Goal: Information Seeking & Learning: Learn about a topic

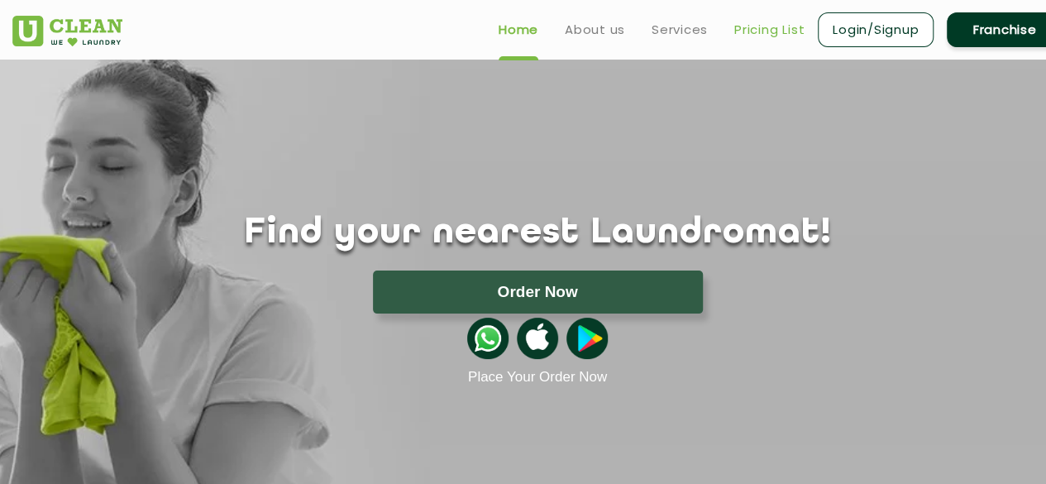
click at [761, 30] on link "Pricing List" at bounding box center [769, 30] width 70 height 20
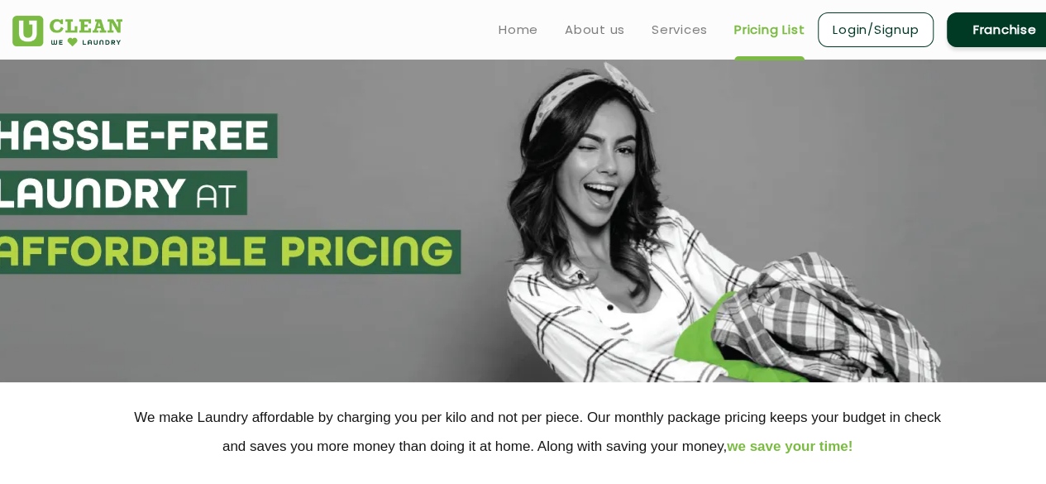
select select "0"
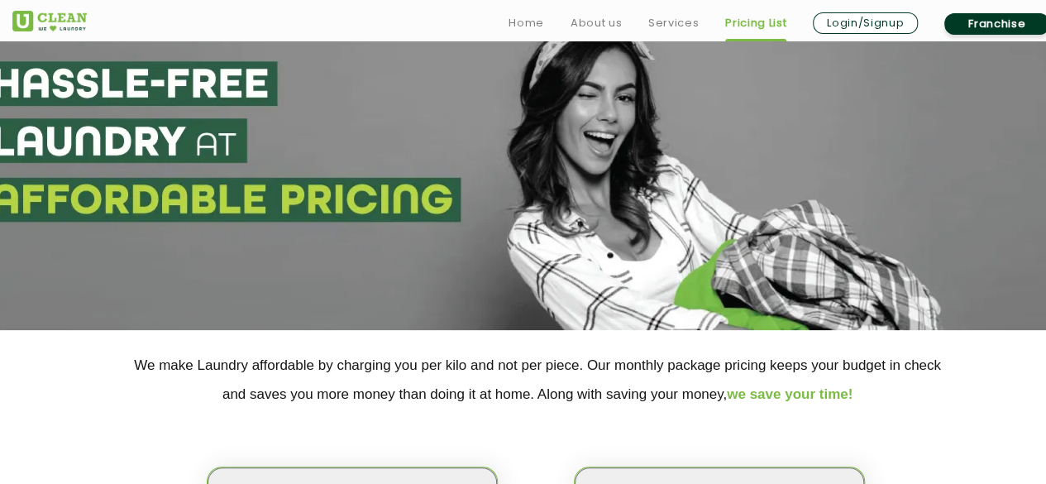
scroll to position [331, 0]
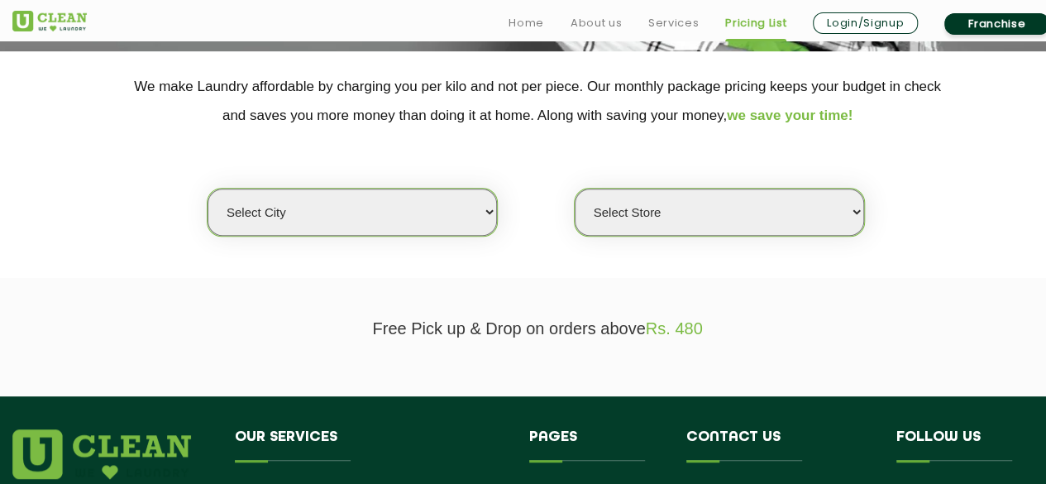
click at [483, 209] on select "Select city [GEOGRAPHIC_DATA] [GEOGRAPHIC_DATA] [GEOGRAPHIC_DATA] [GEOGRAPHIC_D…" at bounding box center [352, 212] width 289 height 47
click at [514, 287] on section "Free Pick up & Drop on orders above Rs. 480" at bounding box center [523, 337] width 1046 height 118
click at [696, 221] on select "Select Store" at bounding box center [719, 212] width 289 height 47
click at [553, 279] on section "Free Pick up & Drop on orders above Rs. 480" at bounding box center [523, 337] width 1046 height 118
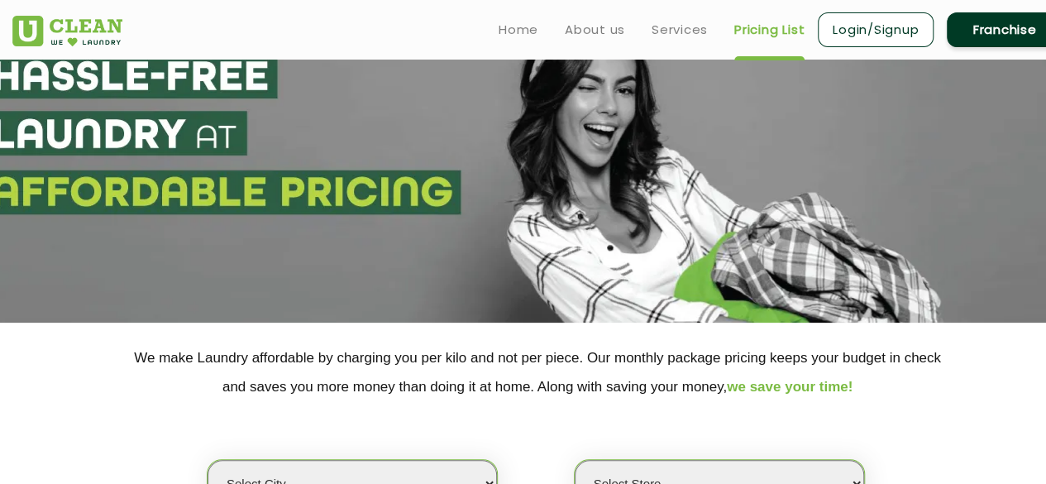
scroll to position [0, 0]
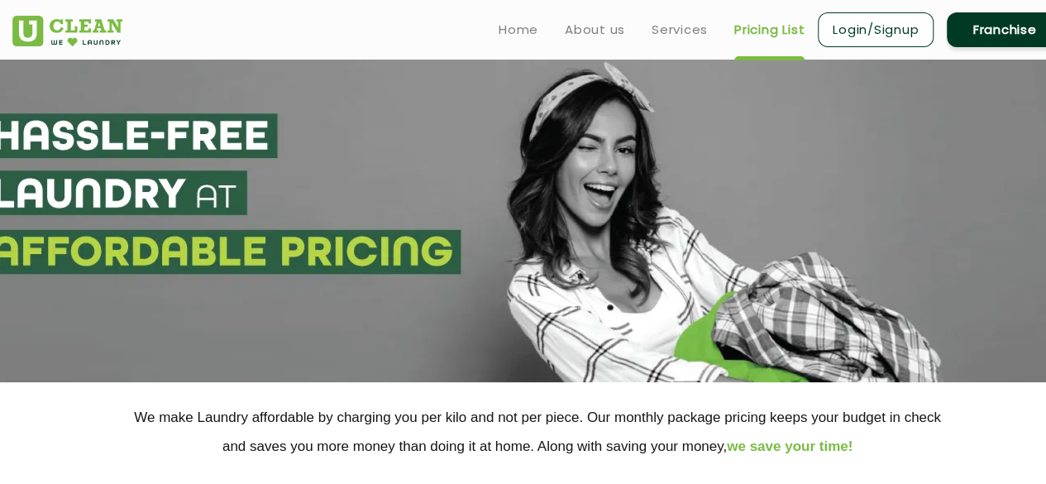
click at [452, 168] on section at bounding box center [523, 221] width 1046 height 323
click at [666, 28] on link "Services" at bounding box center [680, 30] width 56 height 20
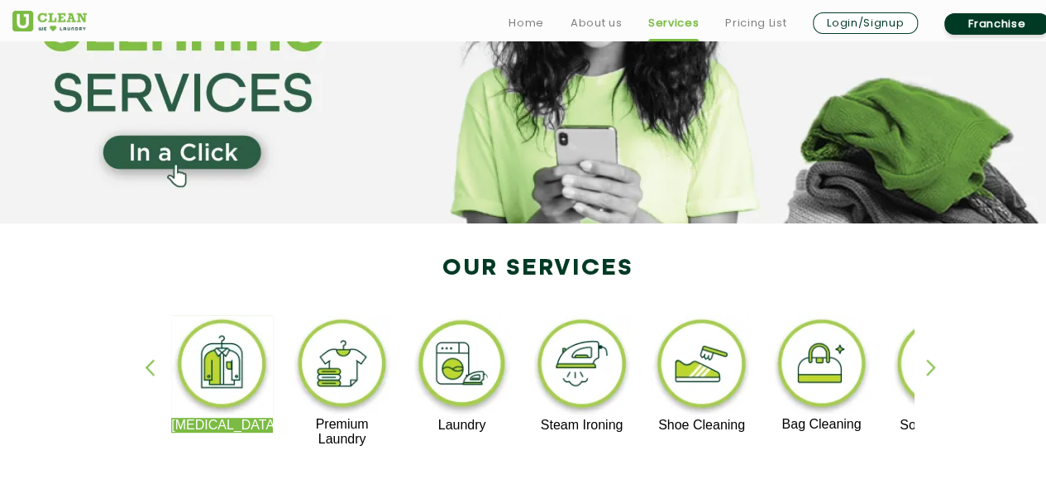
scroll to position [414, 0]
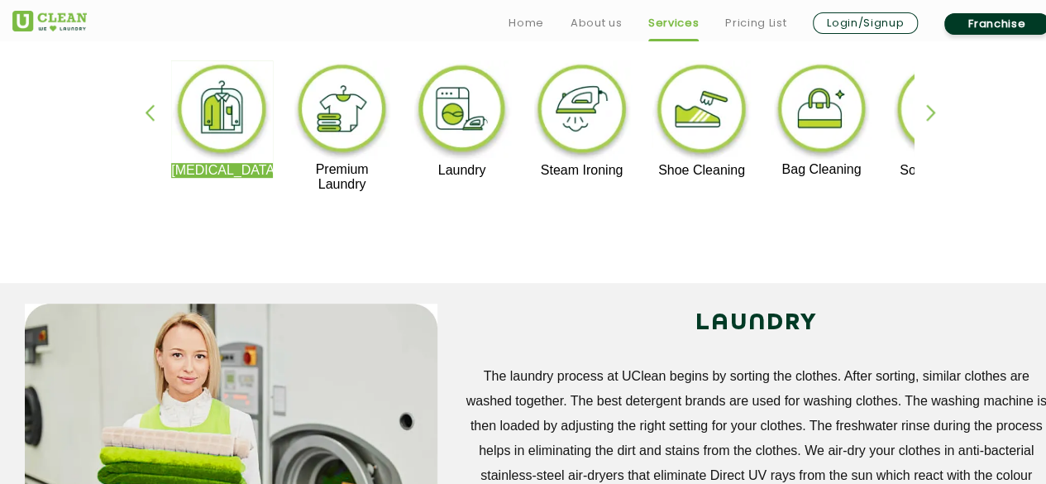
click at [939, 114] on div "button" at bounding box center [938, 126] width 25 height 45
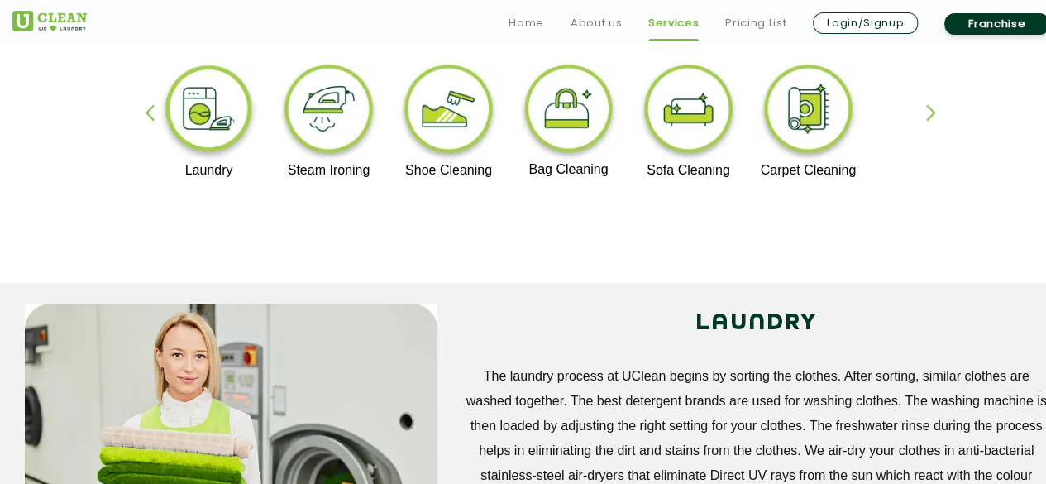
click at [936, 114] on div "button" at bounding box center [938, 126] width 25 height 45
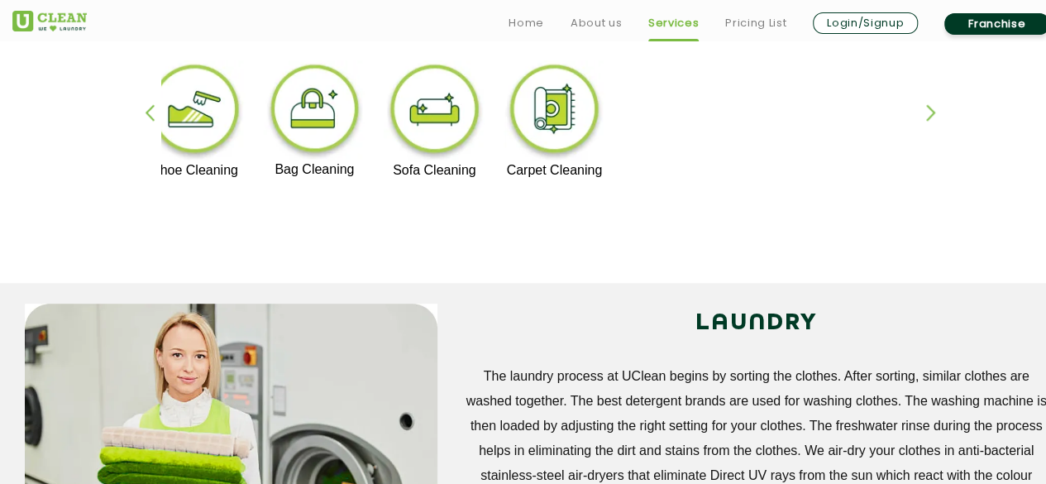
click at [932, 118] on div "button" at bounding box center [938, 126] width 25 height 45
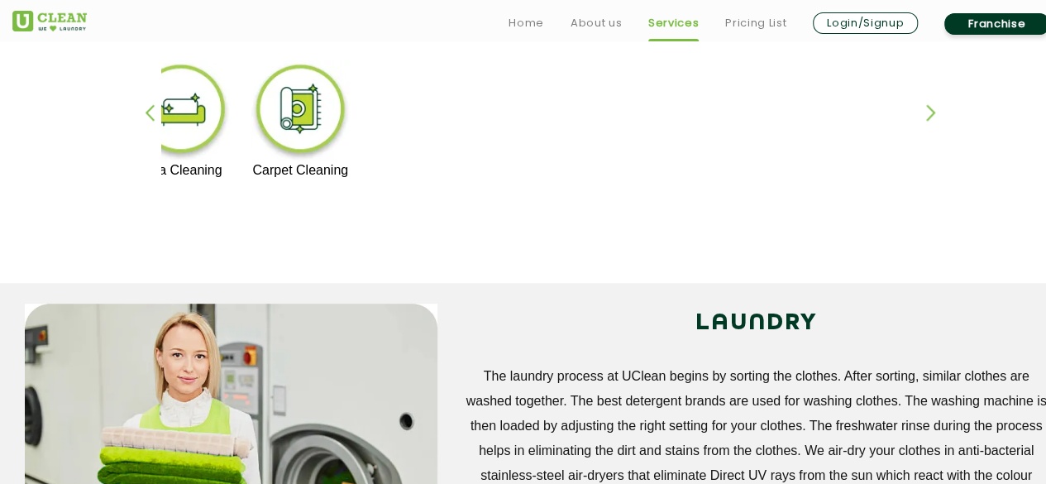
click at [303, 125] on img at bounding box center [301, 111] width 102 height 103
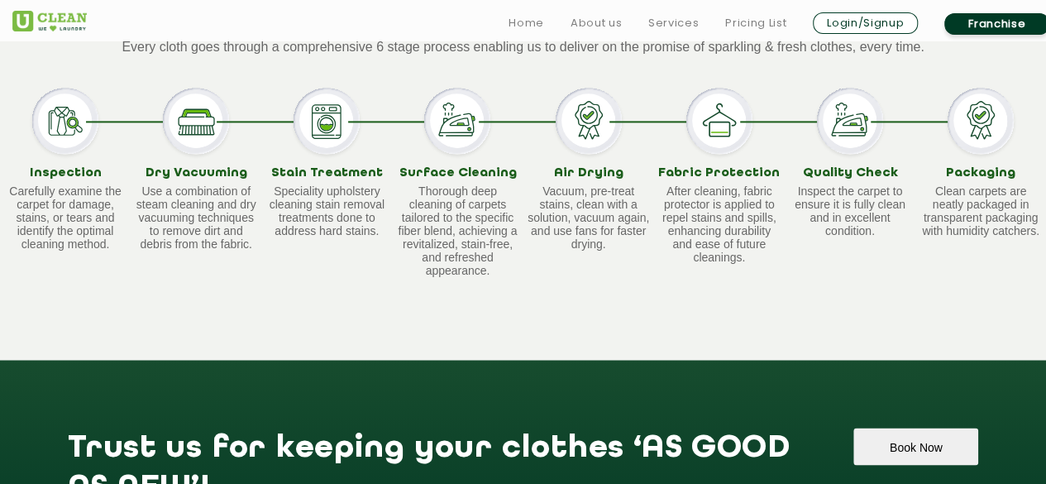
scroll to position [1323, 0]
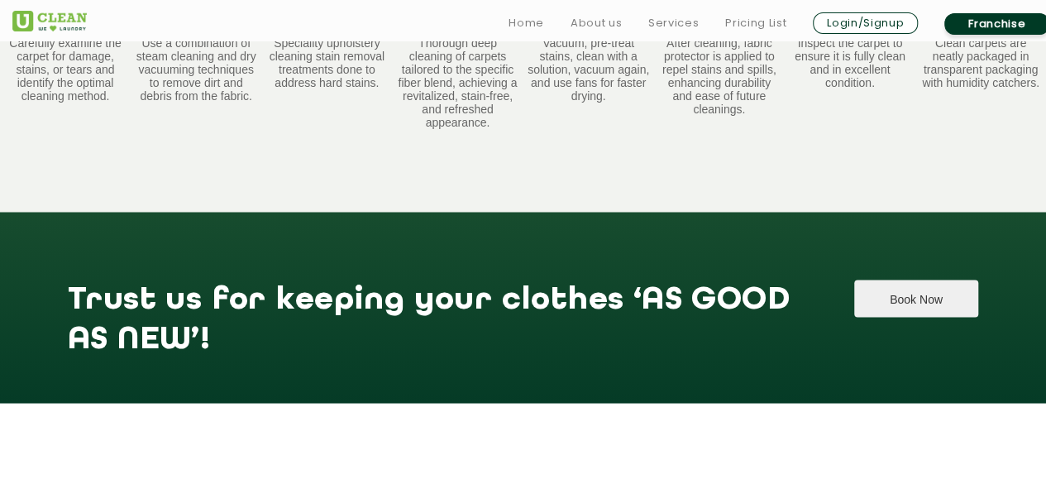
click at [877, 303] on button "Book Now" at bounding box center [916, 298] width 124 height 37
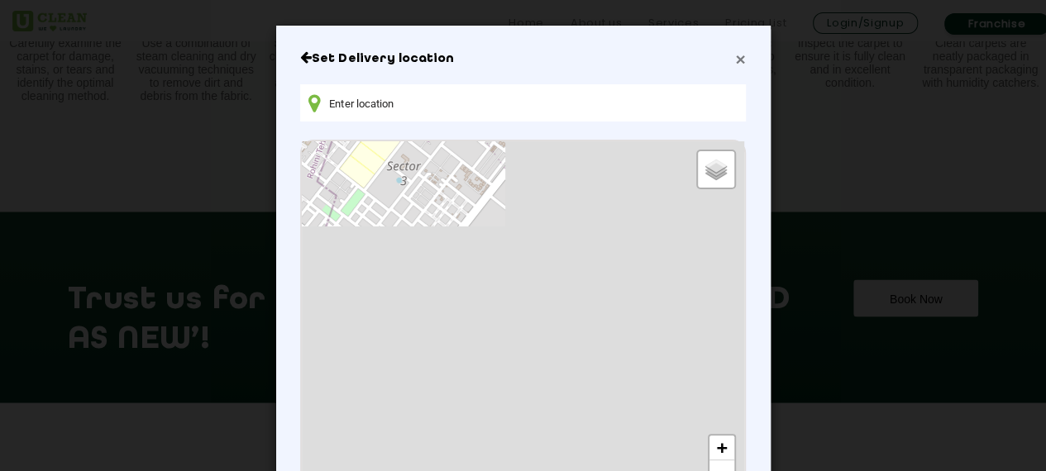
click at [738, 55] on span "×" at bounding box center [740, 59] width 10 height 19
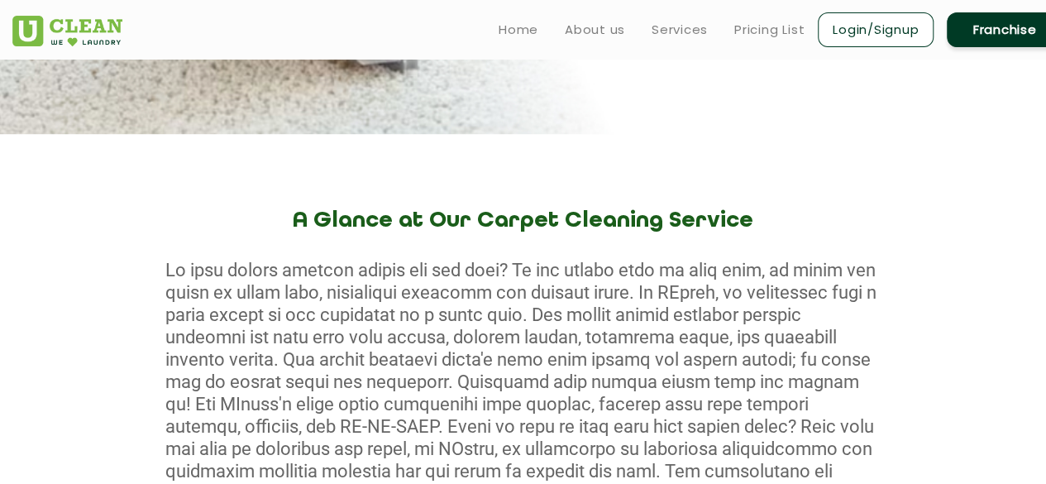
scroll to position [331, 0]
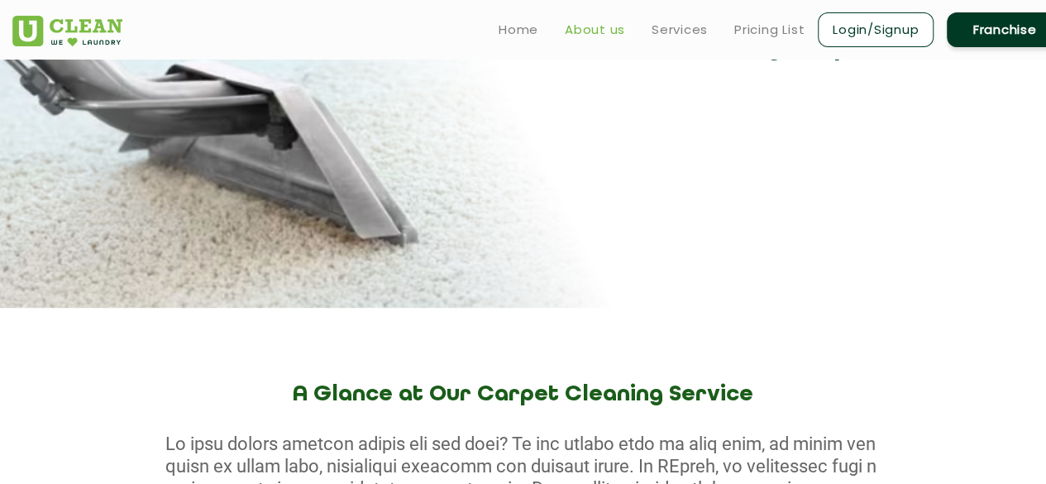
click at [586, 31] on link "About us" at bounding box center [595, 30] width 60 height 20
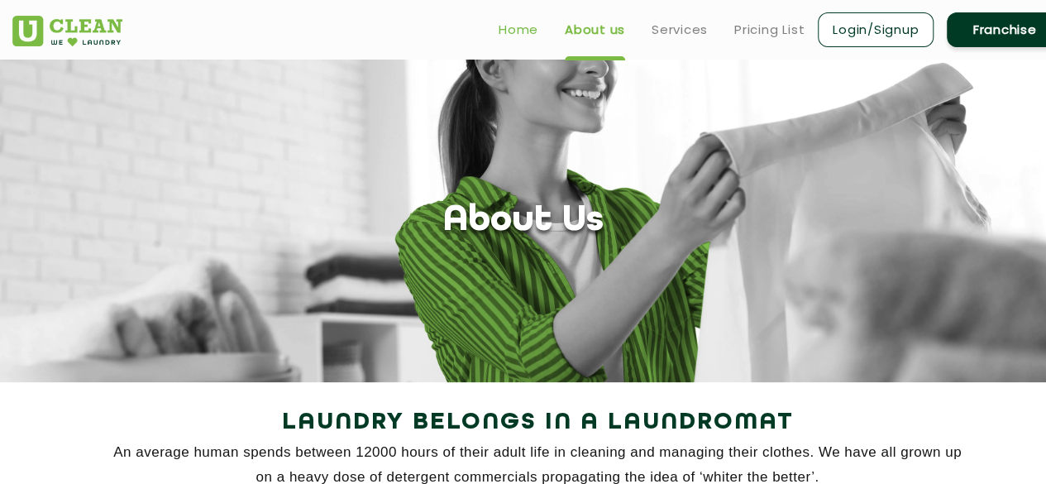
click at [514, 28] on link "Home" at bounding box center [519, 30] width 40 height 20
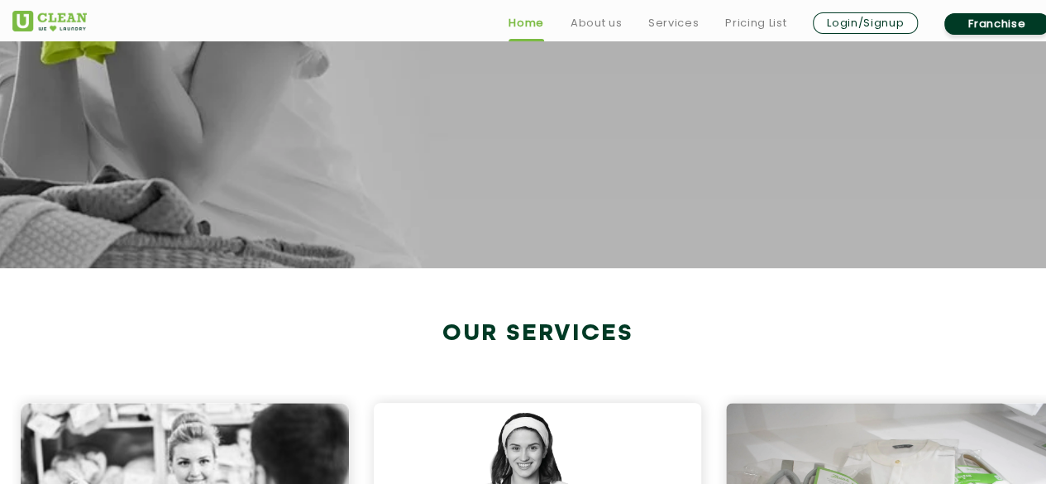
scroll to position [83, 0]
